Goal: Task Accomplishment & Management: Use online tool/utility

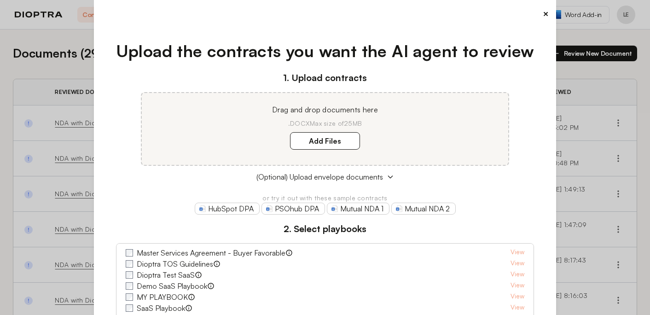
click at [550, 14] on div "× Upload the contracts you want the AI agent to review 1. Upload contracts Drag…" at bounding box center [325, 157] width 462 height 315
click at [548, 14] on button "×" at bounding box center [546, 13] width 6 height 13
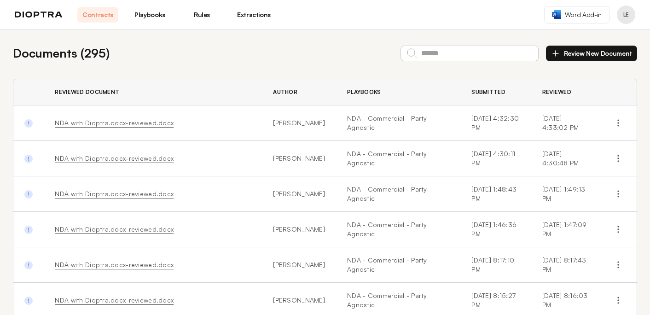
click at [257, 12] on link "Extractions" at bounding box center [253, 15] width 41 height 16
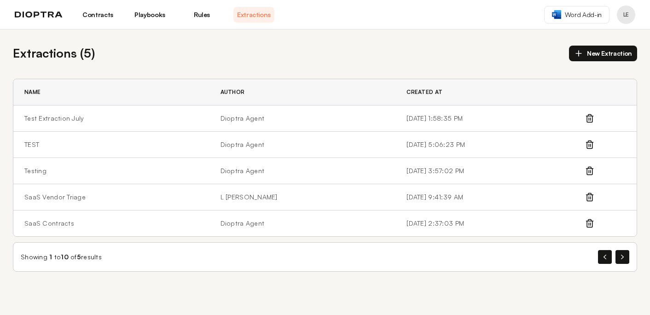
click at [608, 53] on button "New Extraction" at bounding box center [603, 54] width 68 height 16
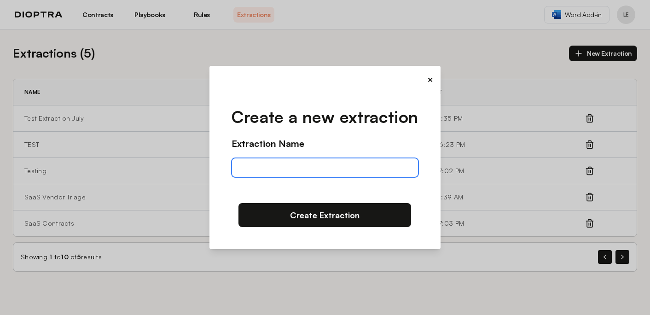
click at [286, 168] on input "text" at bounding box center [324, 167] width 186 height 19
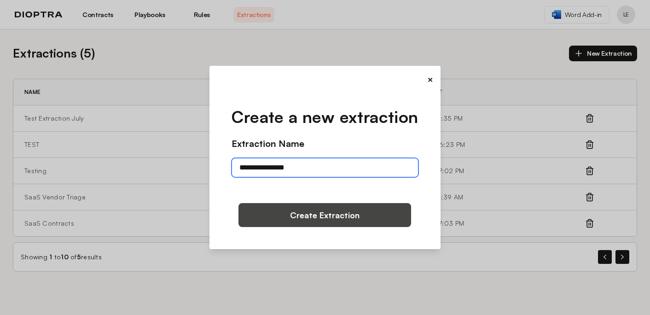
type input "**********"
click at [303, 219] on button "Create Extraction" at bounding box center [324, 215] width 173 height 24
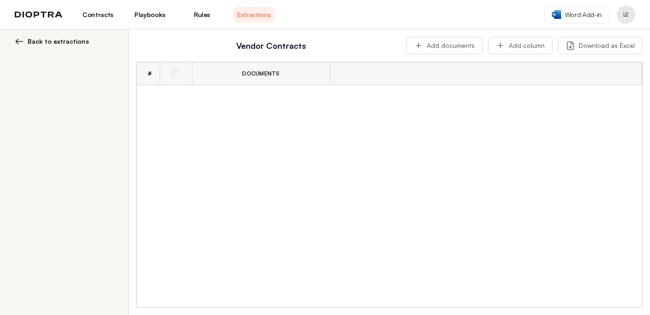
click at [49, 42] on span "Back to extractions" at bounding box center [58, 41] width 61 height 9
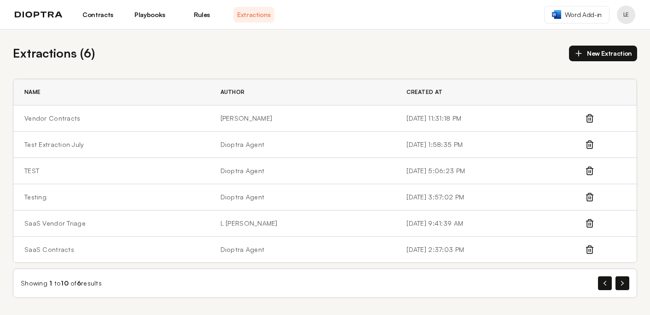
click at [604, 54] on button "New Extraction" at bounding box center [603, 54] width 68 height 16
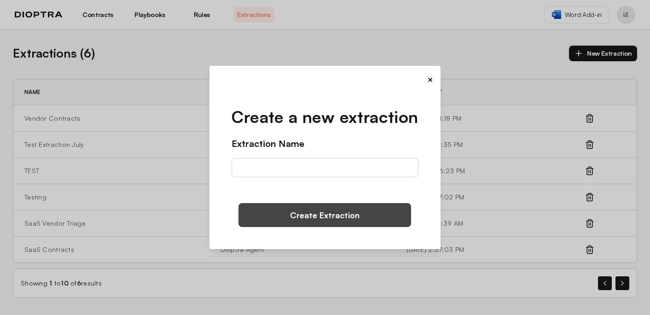
click at [329, 217] on button "Create Extraction" at bounding box center [324, 215] width 173 height 24
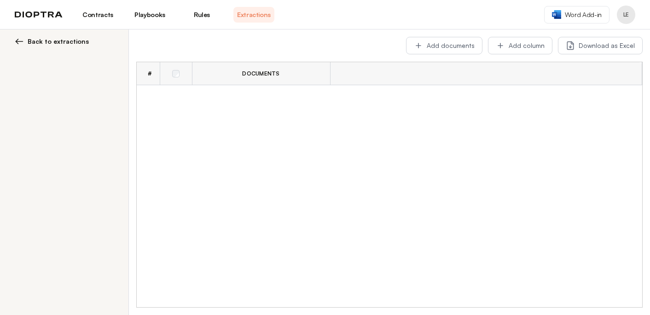
click at [29, 43] on span "Back to extractions" at bounding box center [58, 41] width 61 height 9
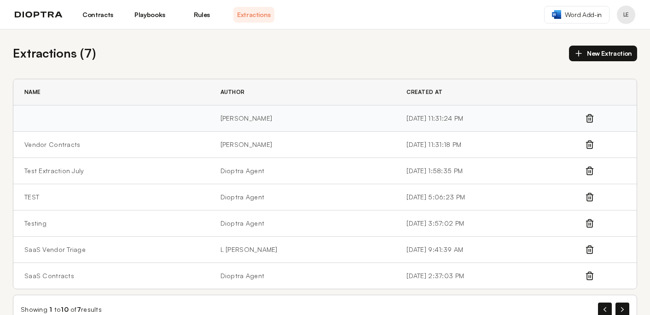
click at [126, 120] on td at bounding box center [111, 118] width 196 height 26
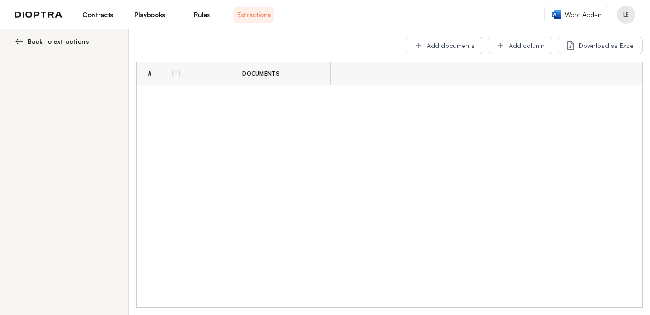
click at [30, 42] on span "Back to extractions" at bounding box center [58, 41] width 61 height 9
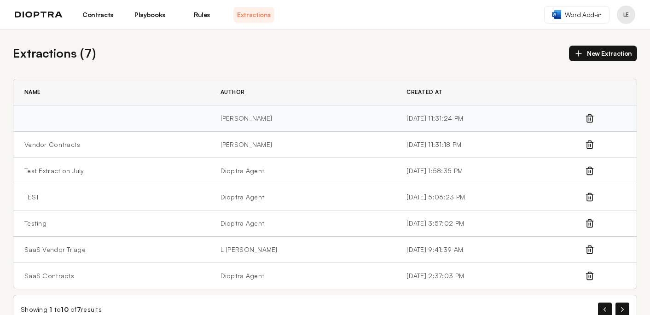
click at [591, 120] on icon at bounding box center [589, 118] width 9 height 9
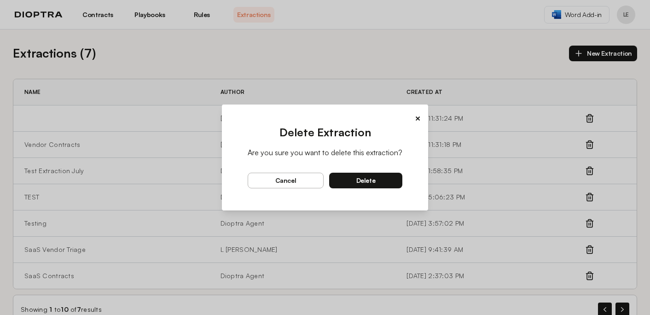
click at [365, 180] on span "delete" at bounding box center [365, 180] width 19 height 8
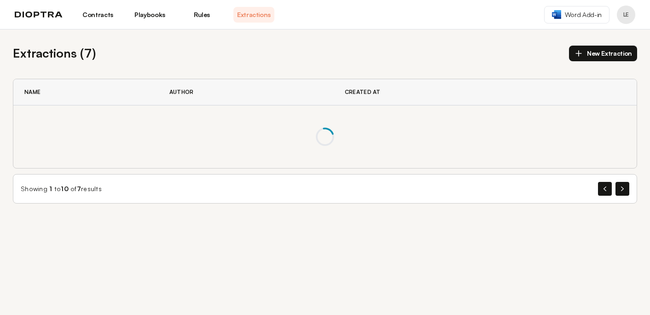
click at [601, 56] on button "New Extraction" at bounding box center [603, 54] width 68 height 16
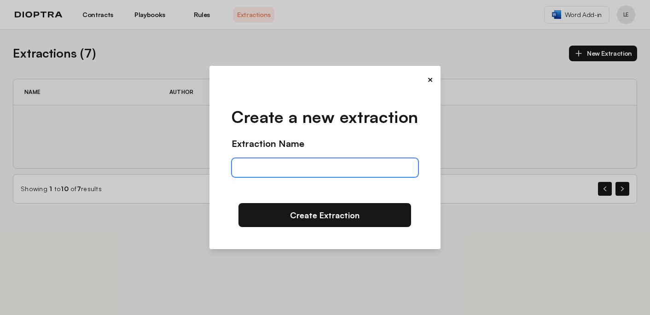
click at [333, 166] on input "text" at bounding box center [324, 167] width 186 height 19
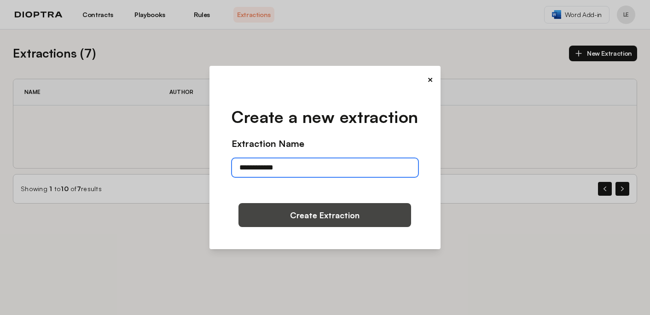
type input "**********"
click at [322, 215] on button "Create Extraction" at bounding box center [324, 215] width 173 height 24
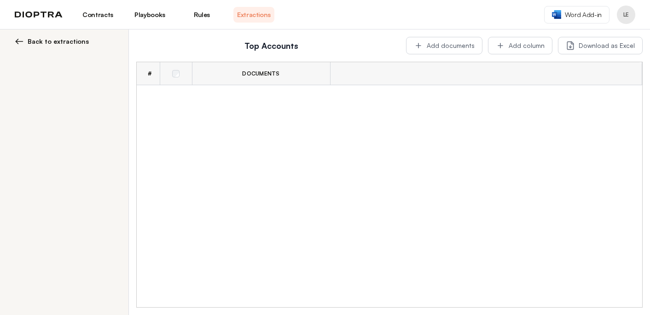
click at [52, 40] on span "Back to extractions" at bounding box center [58, 41] width 61 height 9
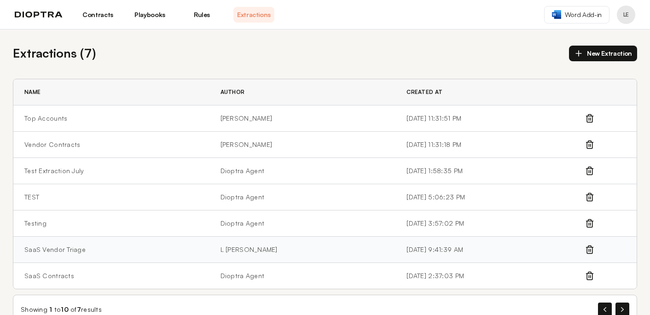
click at [37, 249] on td "SaaS Vendor Triage" at bounding box center [111, 250] width 196 height 26
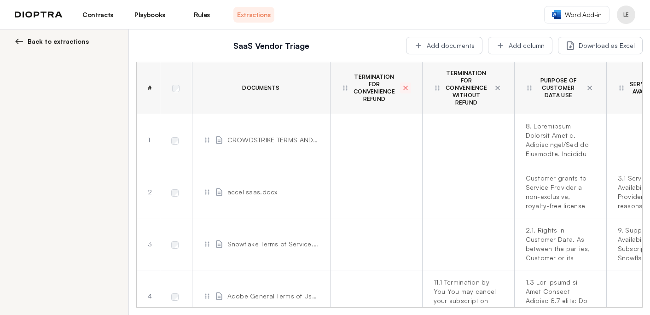
click at [404, 91] on icon at bounding box center [405, 87] width 7 height 7
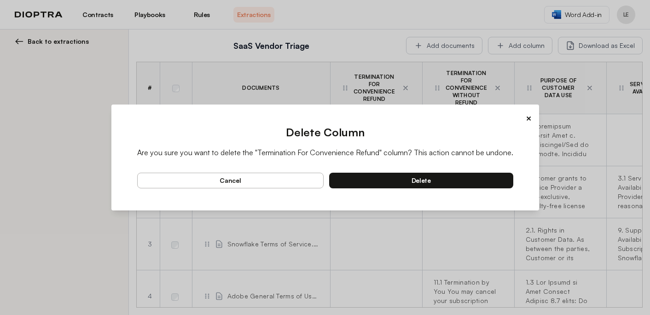
click at [399, 180] on button "delete" at bounding box center [421, 181] width 184 height 16
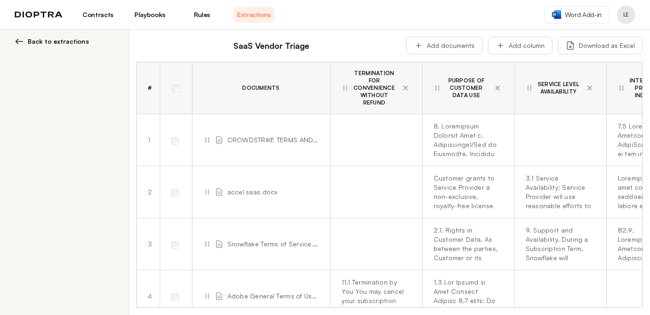
drag, startPoint x: 329, startPoint y: 80, endPoint x: 324, endPoint y: 80, distance: 5.1
click at [324, 80] on th "Documents" at bounding box center [261, 88] width 138 height 52
